Goal: Information Seeking & Learning: Learn about a topic

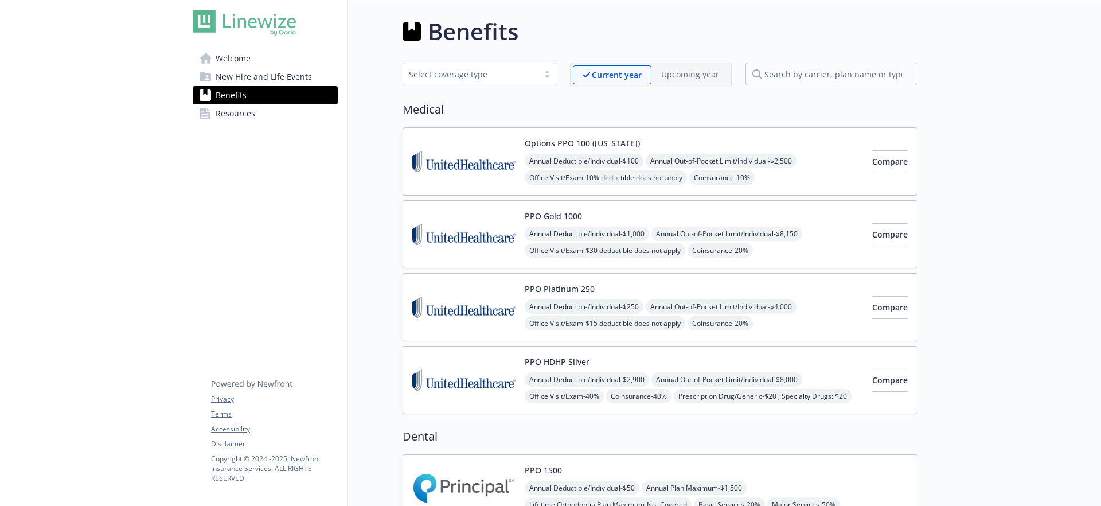
click at [270, 88] on link "Benefits" at bounding box center [265, 95] width 145 height 18
click at [268, 81] on span "New Hire and Life Events" at bounding box center [264, 77] width 96 height 18
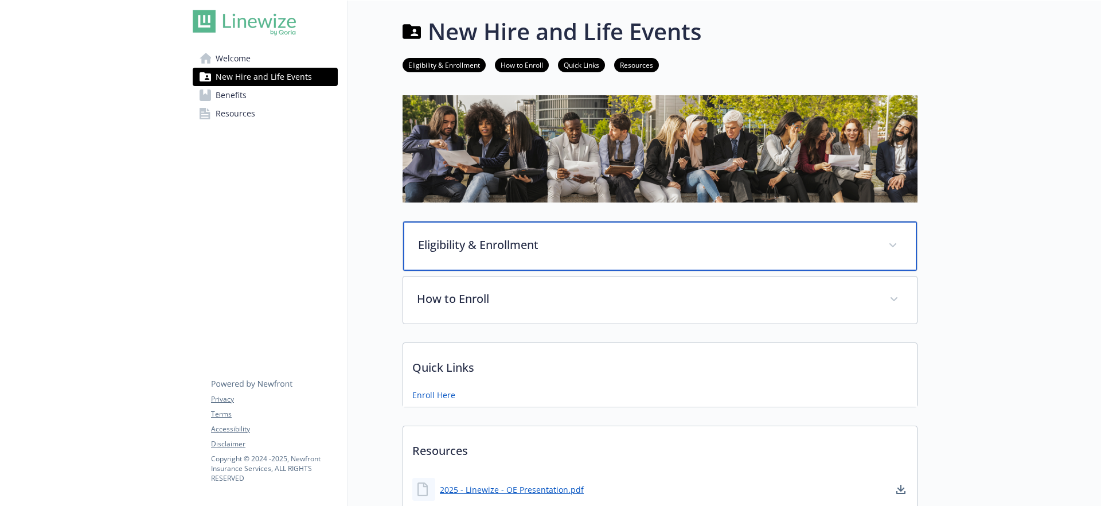
click at [490, 239] on p "Eligibility & Enrollment" at bounding box center [646, 244] width 456 height 17
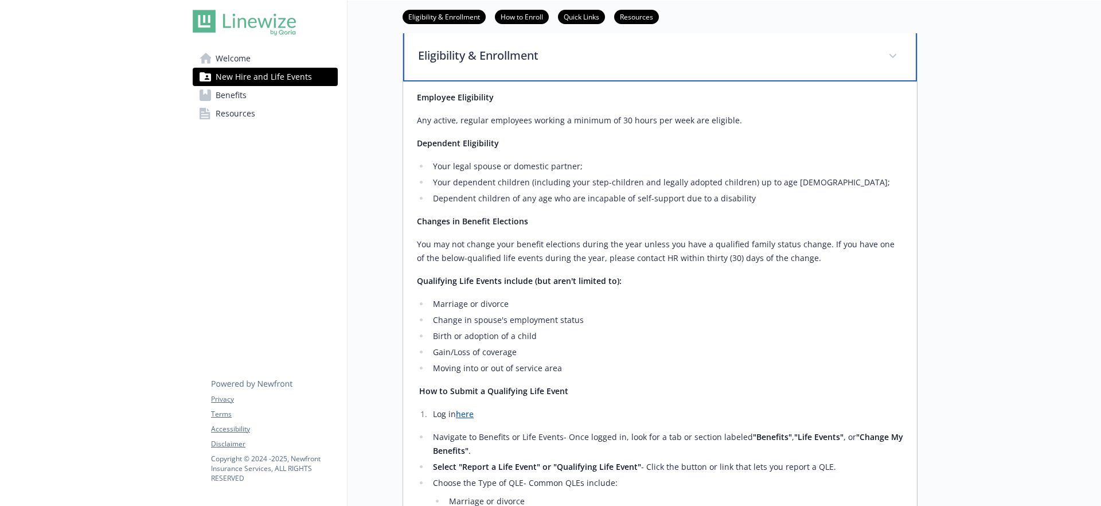
scroll to position [192, 0]
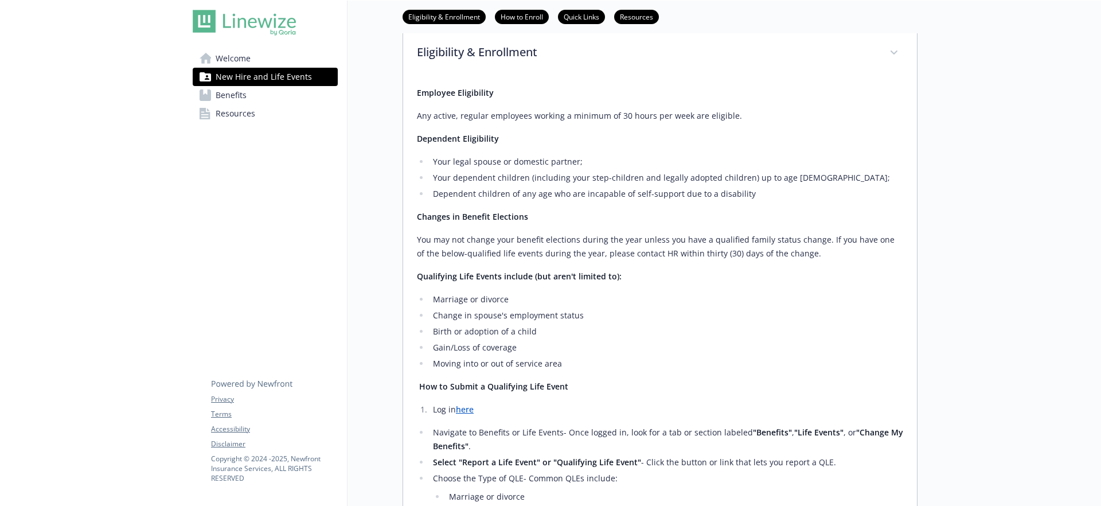
click at [230, 98] on span "Benefits" at bounding box center [231, 95] width 31 height 18
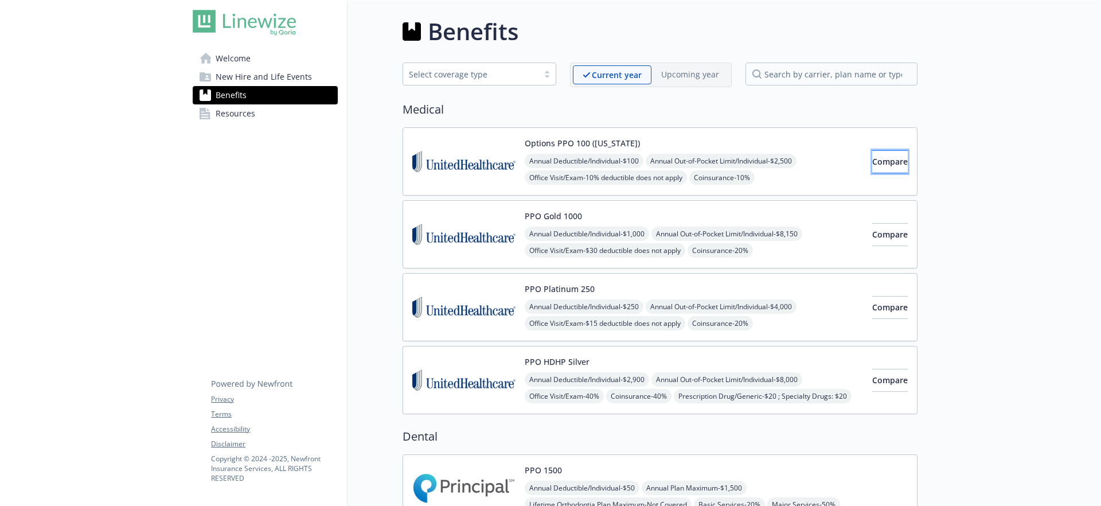
click at [876, 163] on span "Compare" at bounding box center [890, 161] width 36 height 11
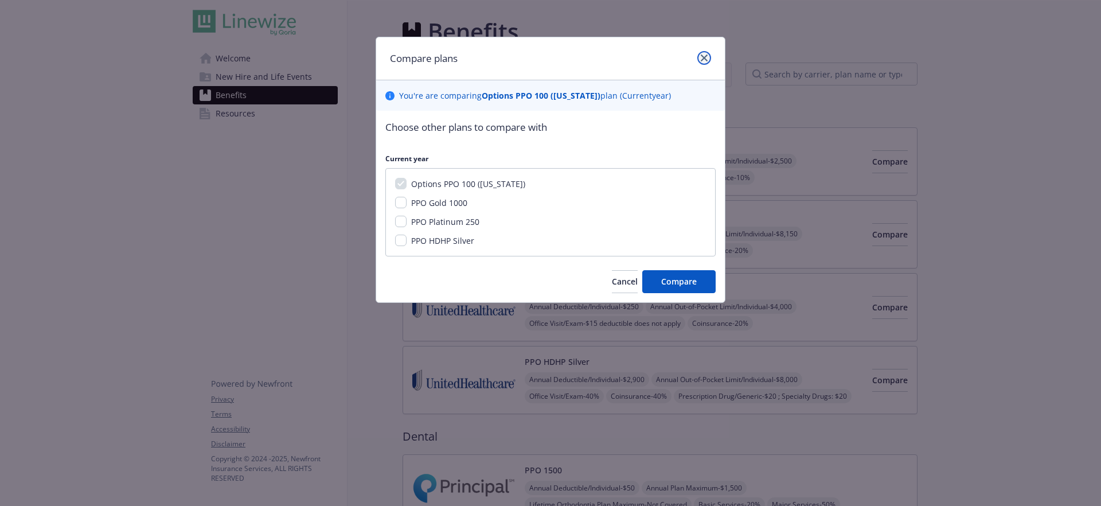
click at [706, 61] on link "close" at bounding box center [704, 58] width 14 height 14
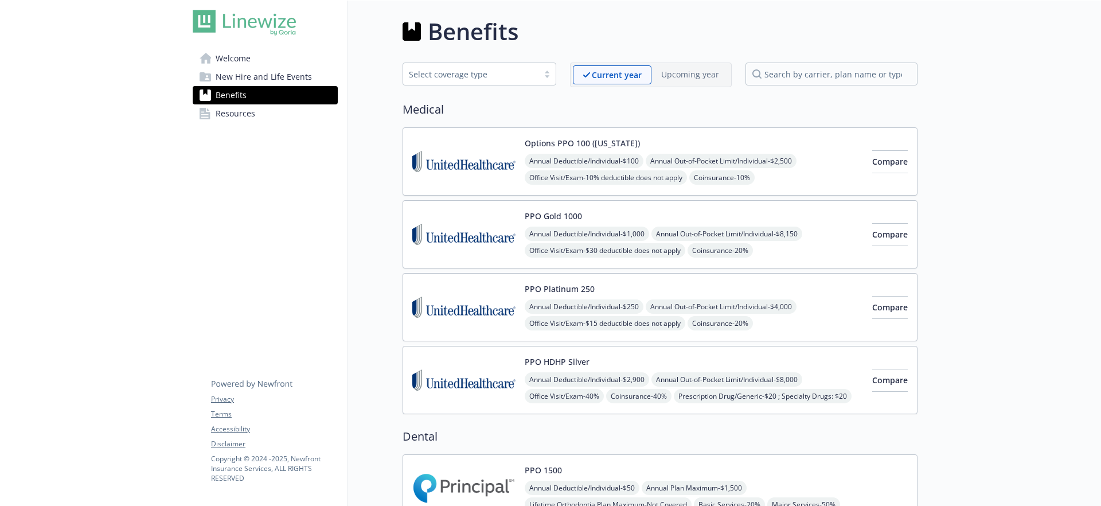
click at [224, 117] on span "Resources" at bounding box center [236, 113] width 40 height 18
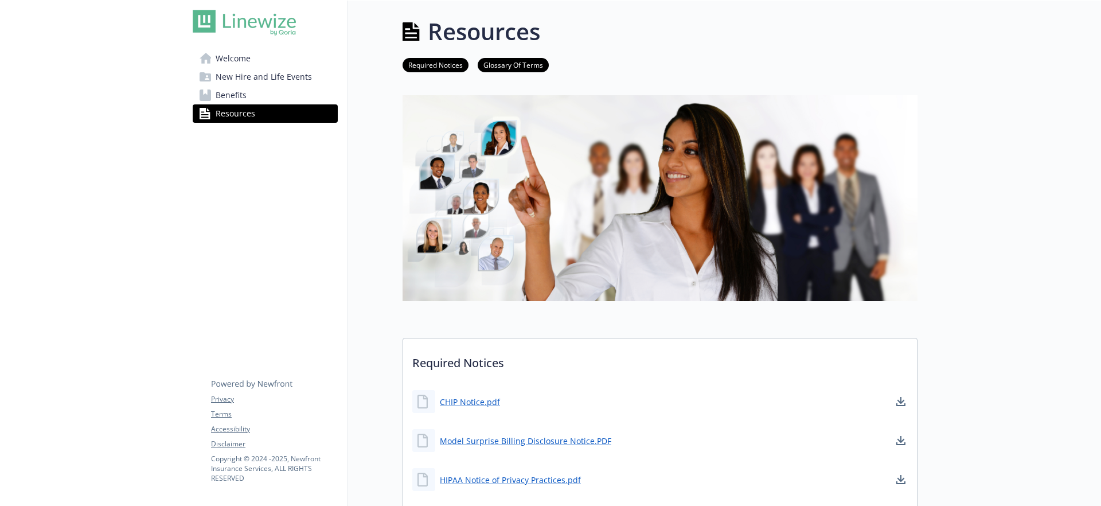
click at [250, 61] on link "Welcome" at bounding box center [265, 58] width 145 height 18
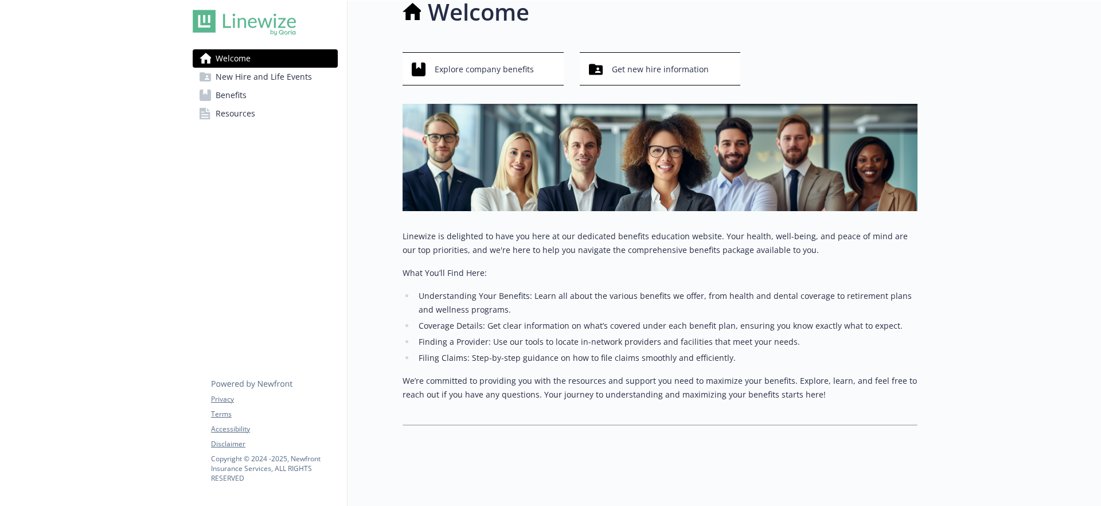
scroll to position [30, 0]
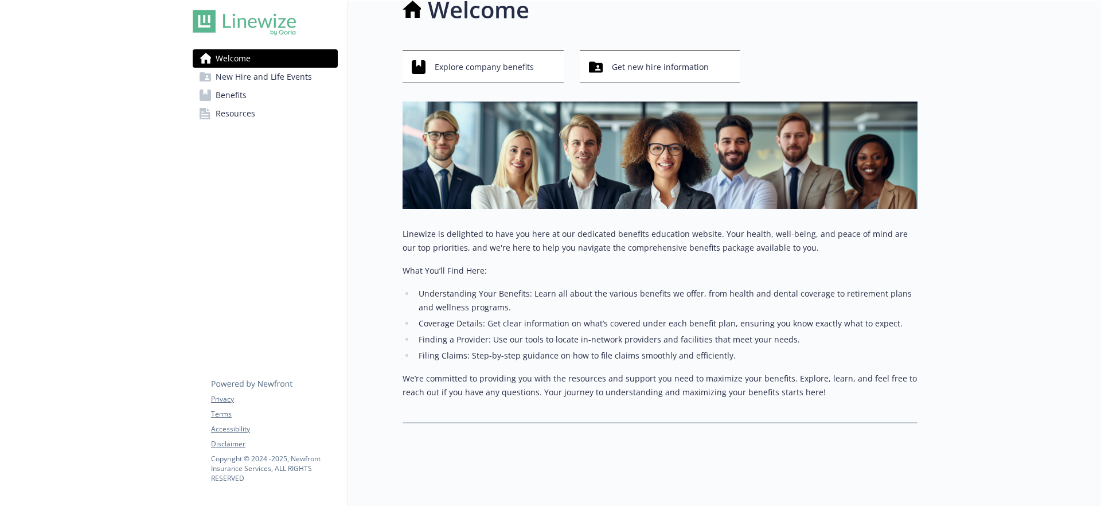
click at [224, 92] on span "Benefits" at bounding box center [231, 95] width 31 height 18
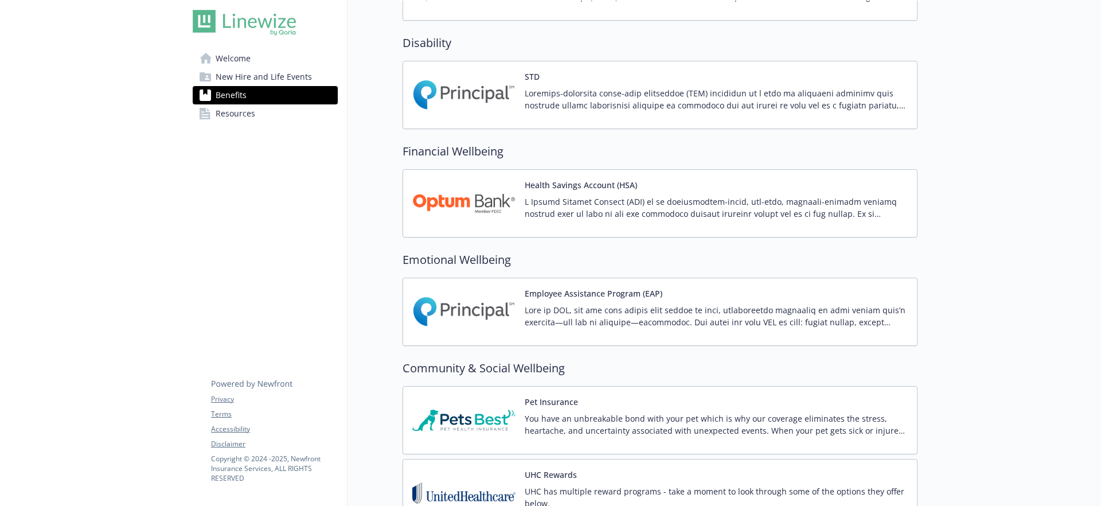
scroll to position [904, 0]
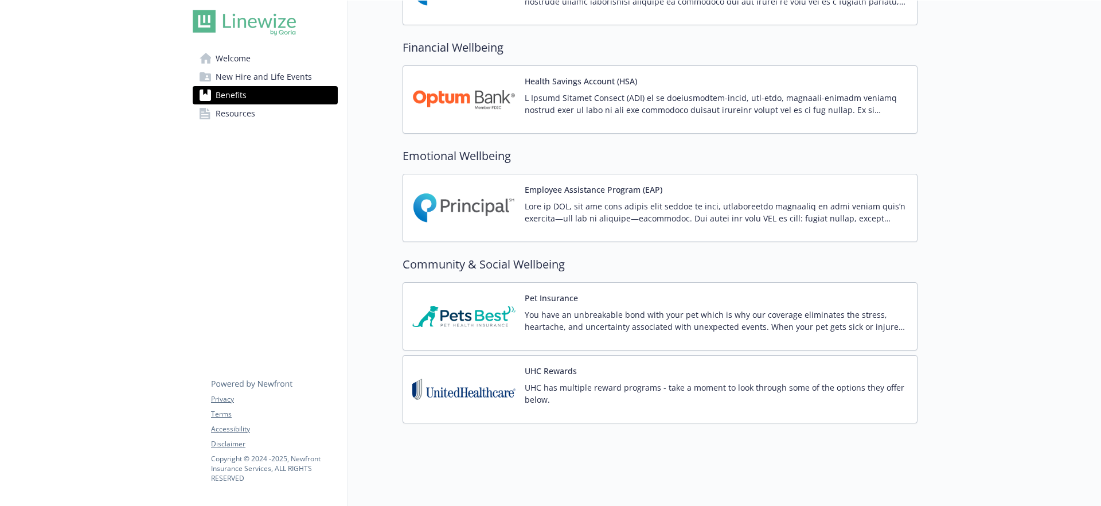
click at [241, 79] on span "New Hire and Life Events" at bounding box center [264, 77] width 96 height 18
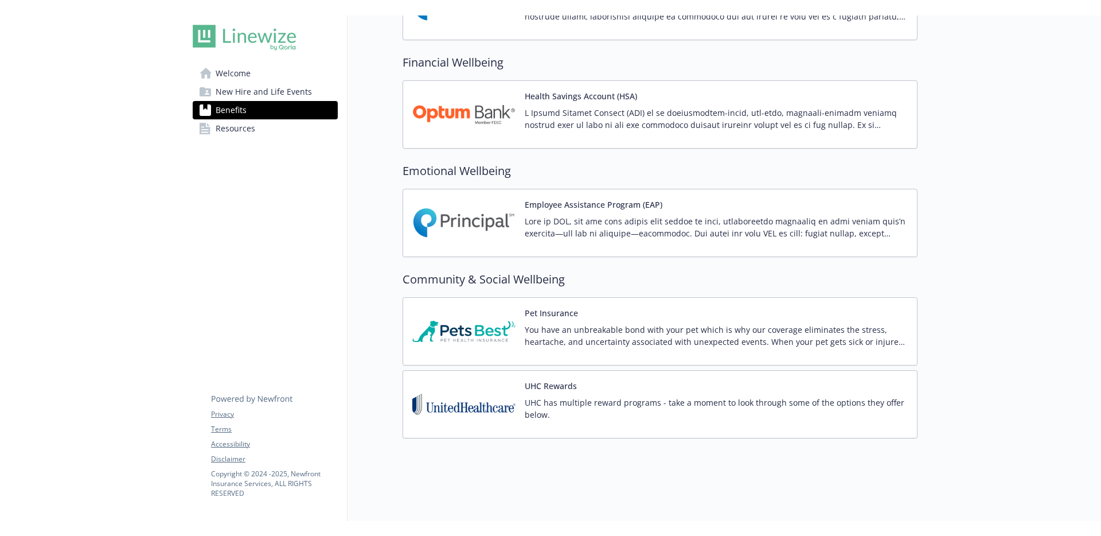
scroll to position [166, 0]
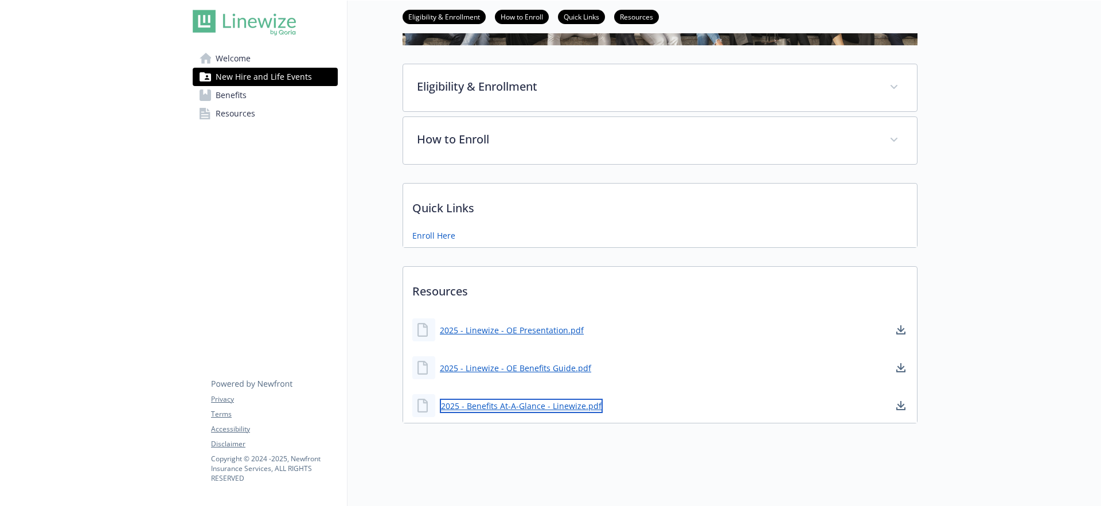
click at [493, 399] on link "2025 - Benefits At-A-Glance - Linewize.pdf" at bounding box center [521, 406] width 163 height 14
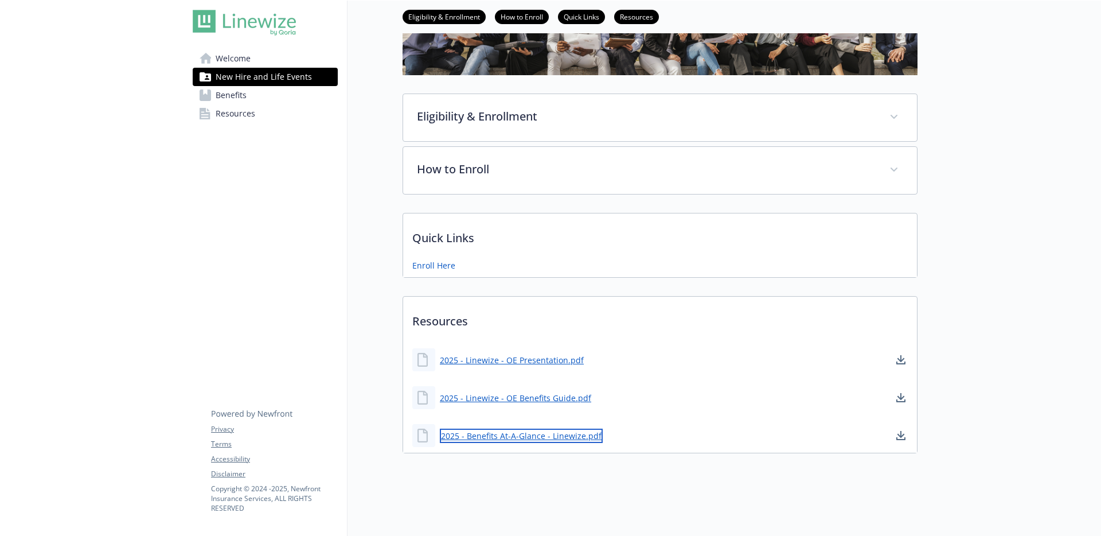
scroll to position [136, 0]
